Goal: Check status: Check status

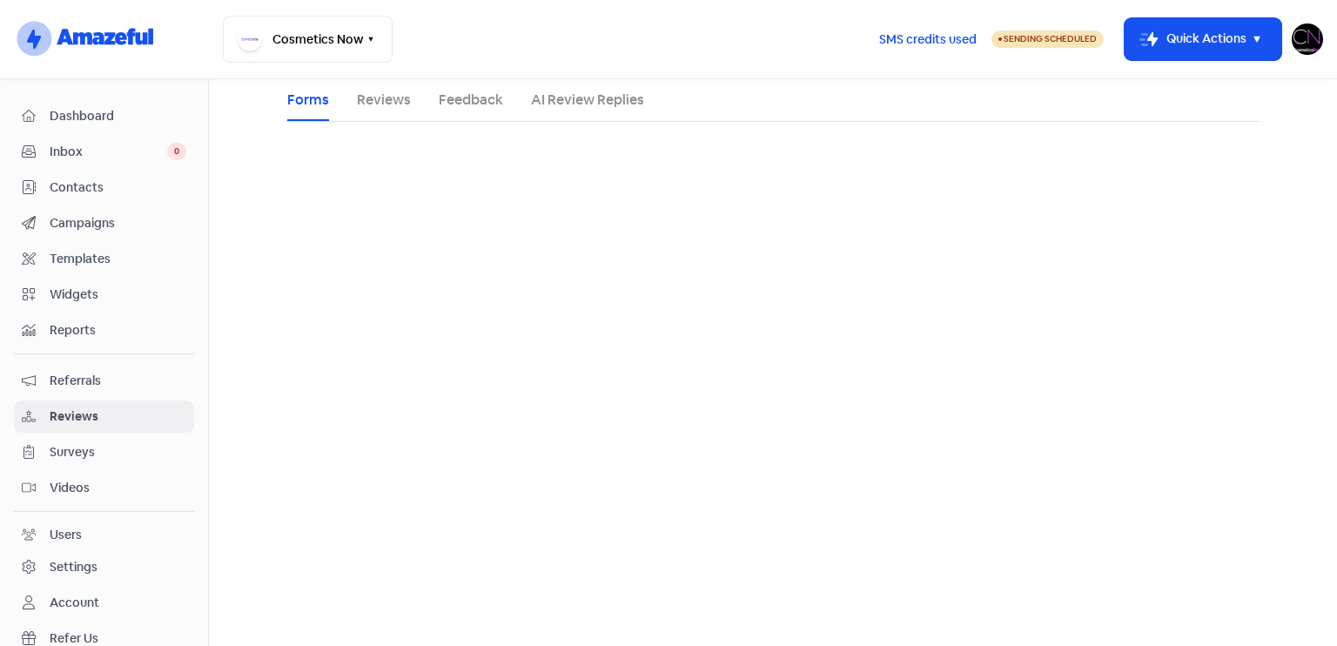
click at [154, 108] on span "Dashboard" at bounding box center [118, 116] width 137 height 18
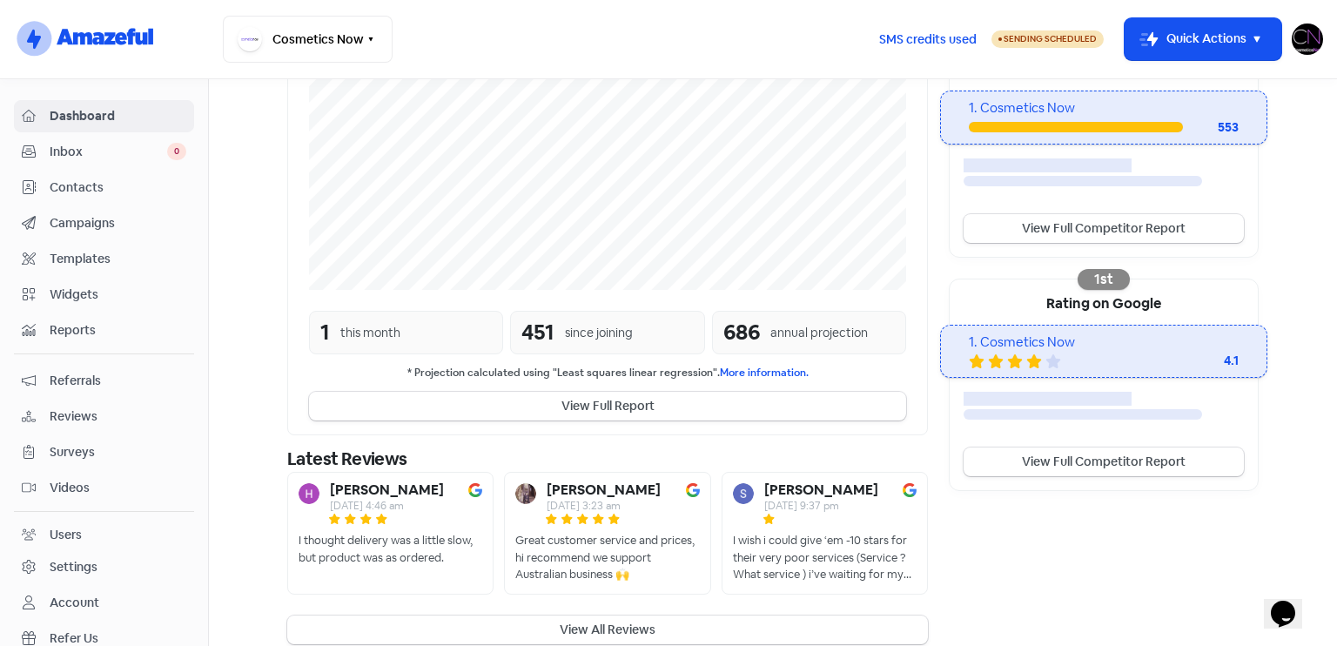
scroll to position [380, 0]
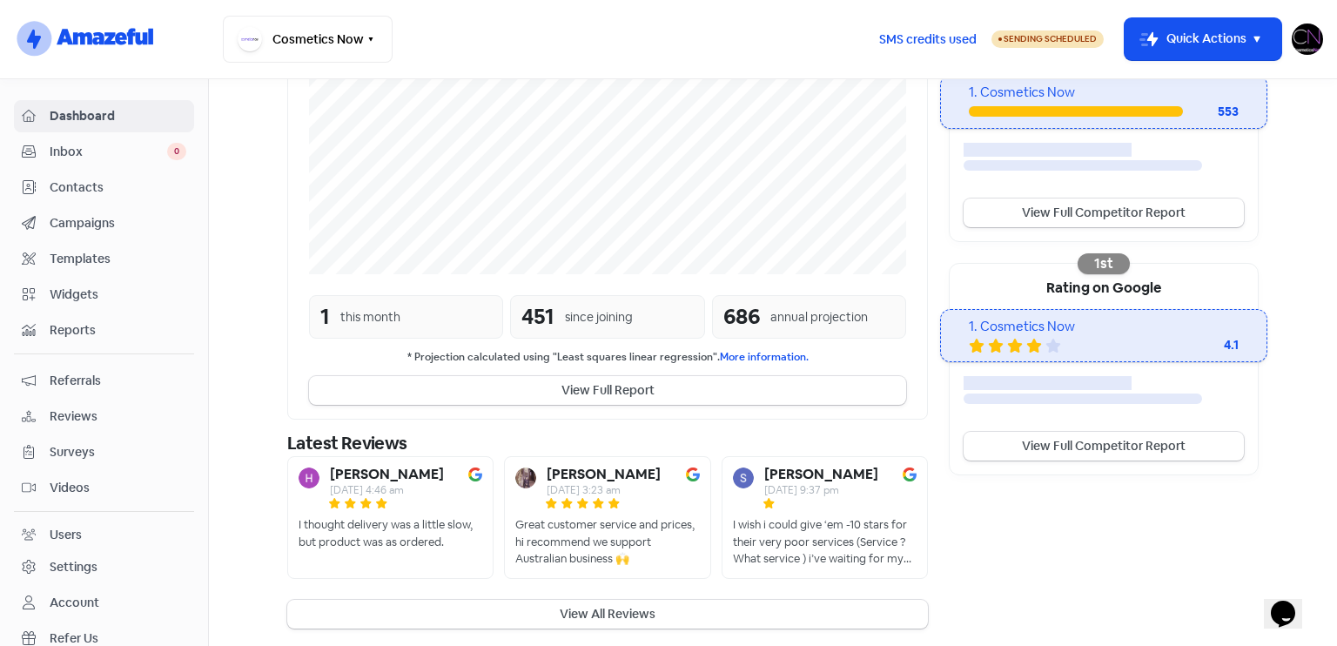
click at [127, 421] on span "Reviews" at bounding box center [118, 416] width 137 height 18
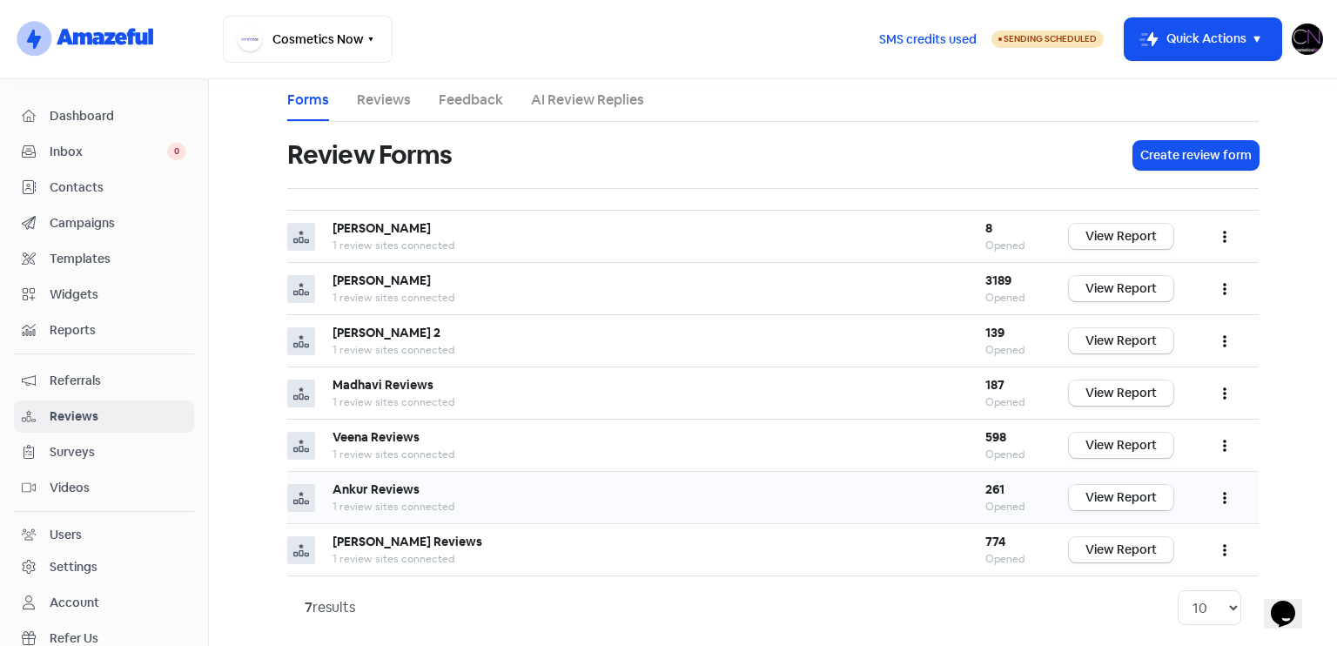
click at [1114, 504] on link "View Report" at bounding box center [1121, 497] width 104 height 25
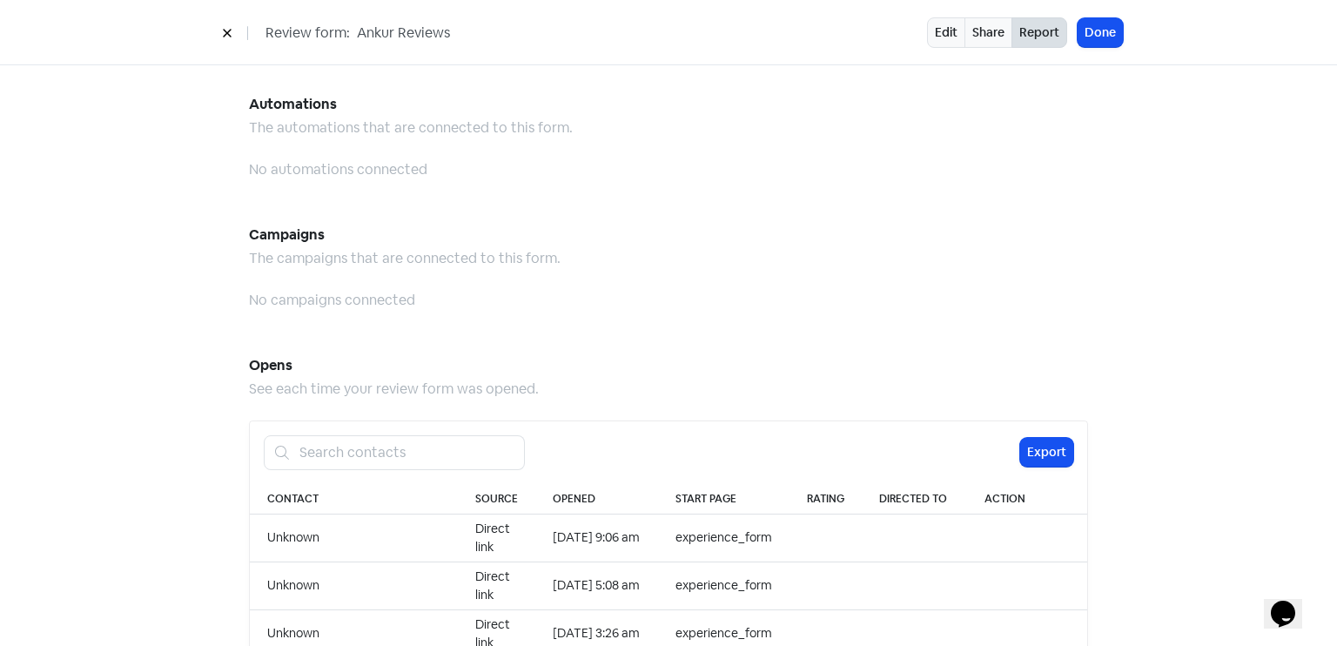
scroll to position [1789, 0]
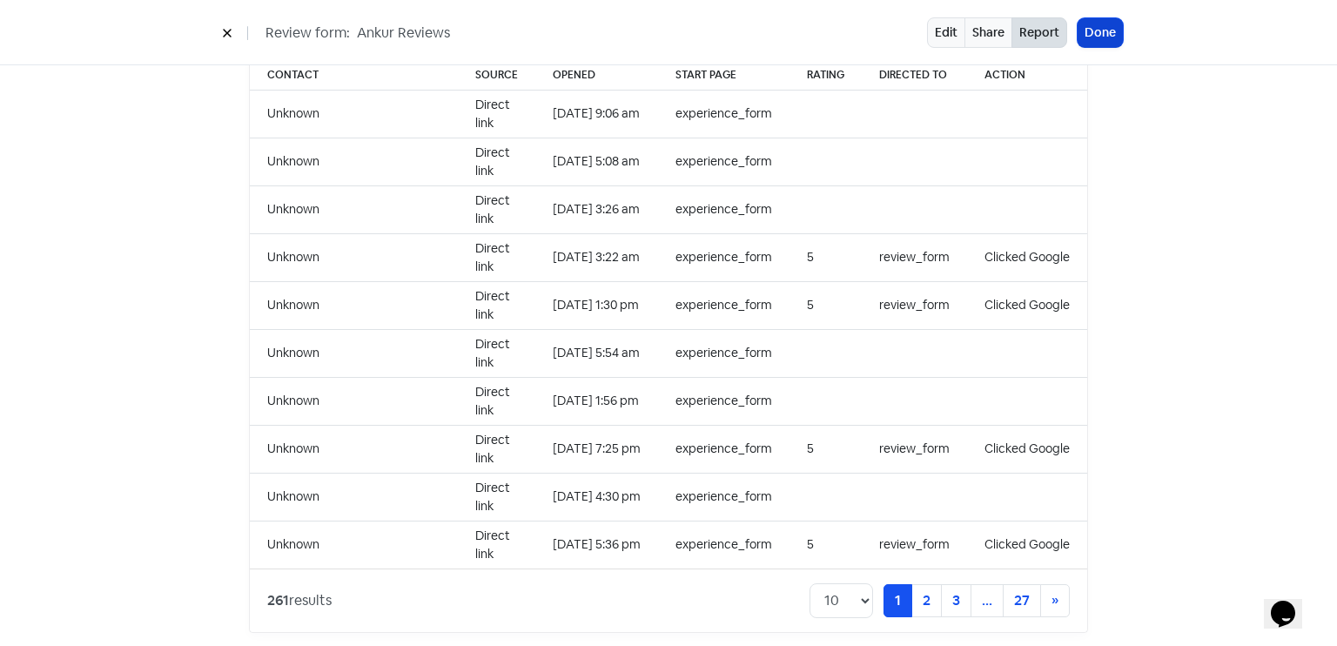
click at [1111, 41] on button "Done" at bounding box center [1100, 32] width 45 height 29
